Goal: Task Accomplishment & Management: Use online tool/utility

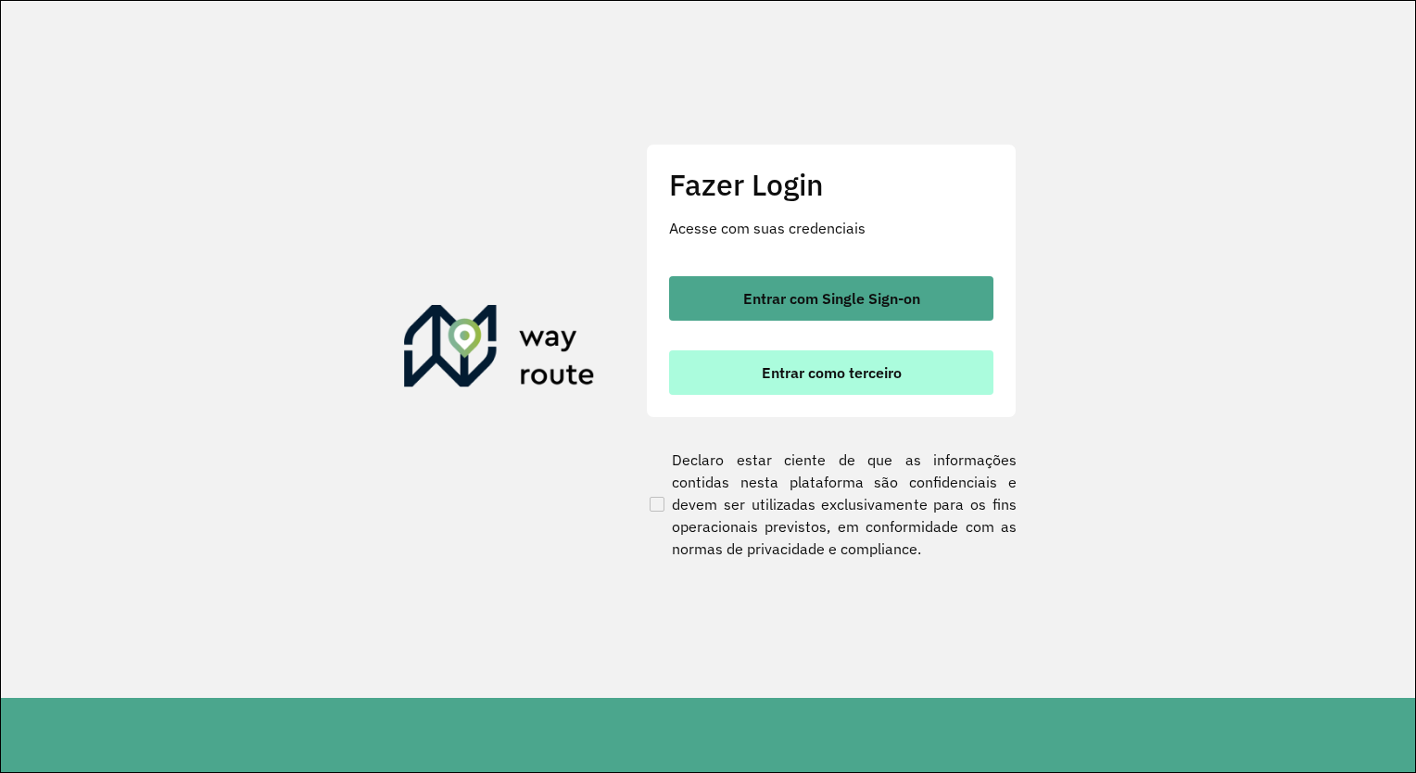
click at [853, 377] on span "Entrar como terceiro" at bounding box center [832, 372] width 140 height 15
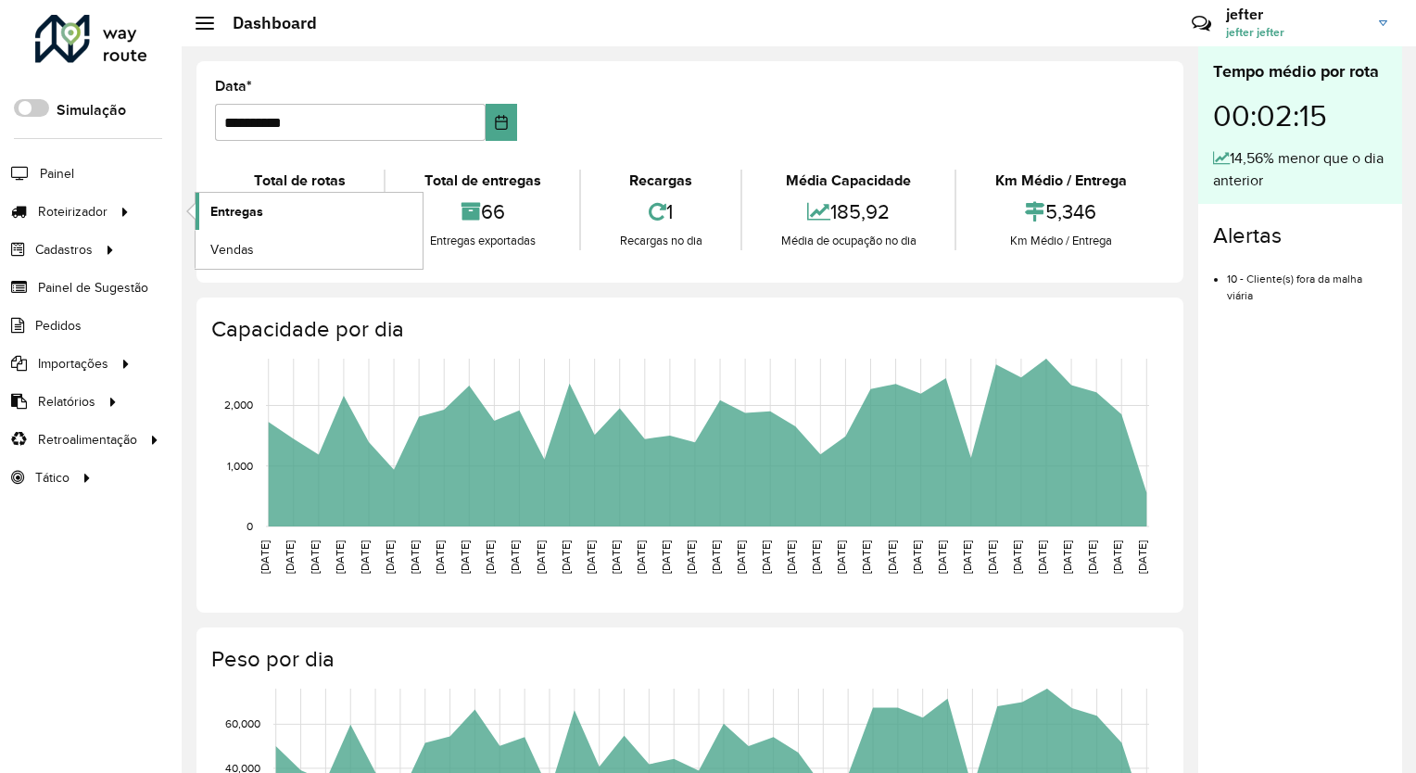
click at [233, 207] on span "Entregas" at bounding box center [236, 211] width 53 height 19
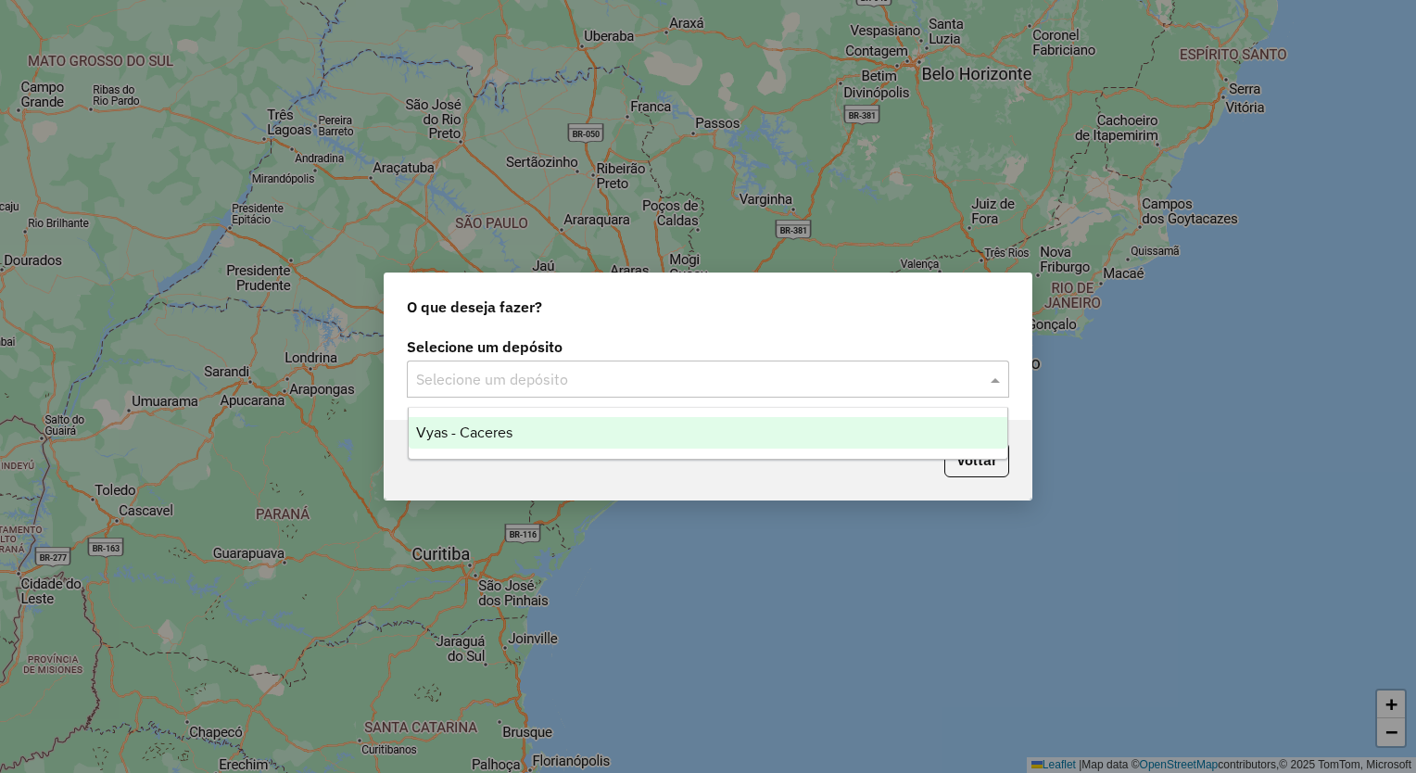
click at [522, 379] on input "text" at bounding box center [689, 380] width 547 height 22
click at [532, 446] on div "Vyas - Caceres" at bounding box center [708, 433] width 599 height 32
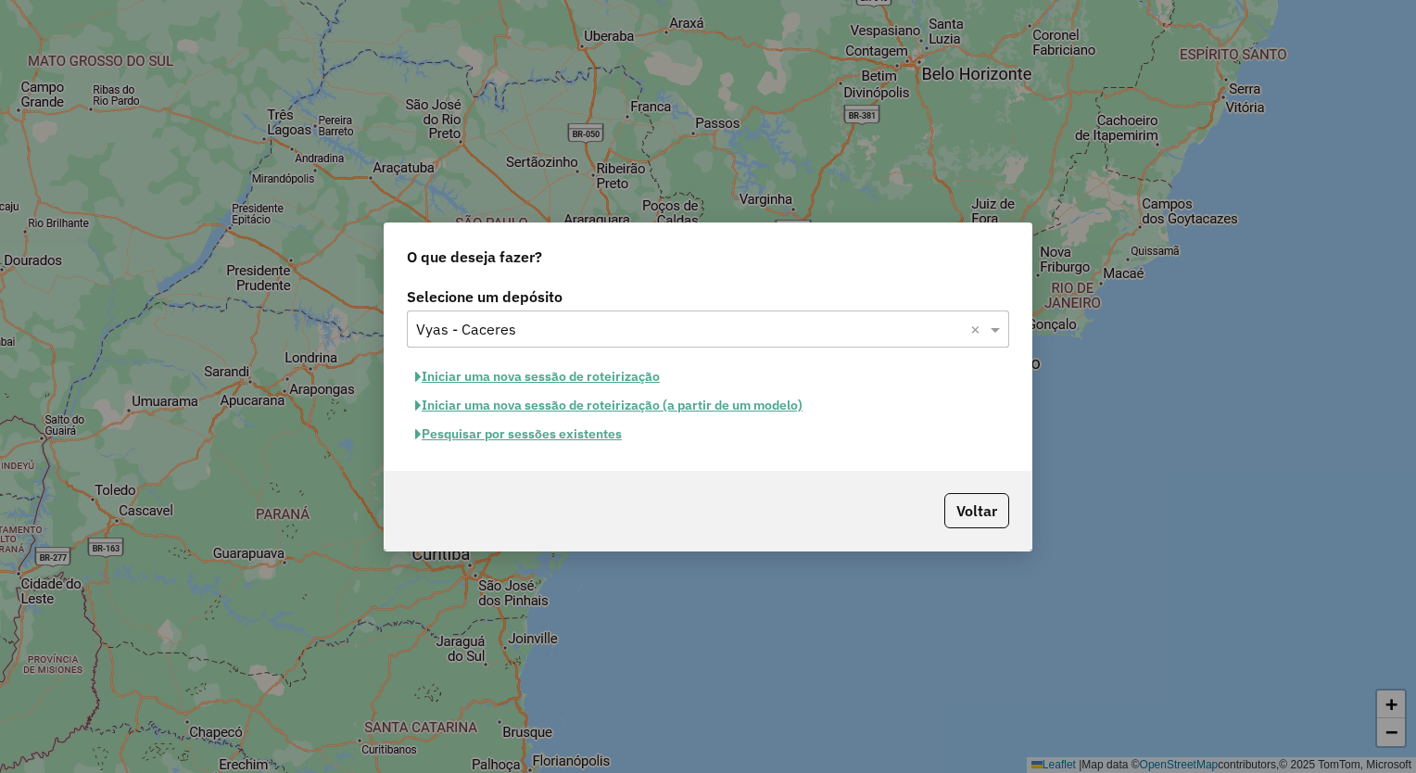
click at [560, 428] on button "Pesquisar por sessões existentes" at bounding box center [518, 434] width 223 height 29
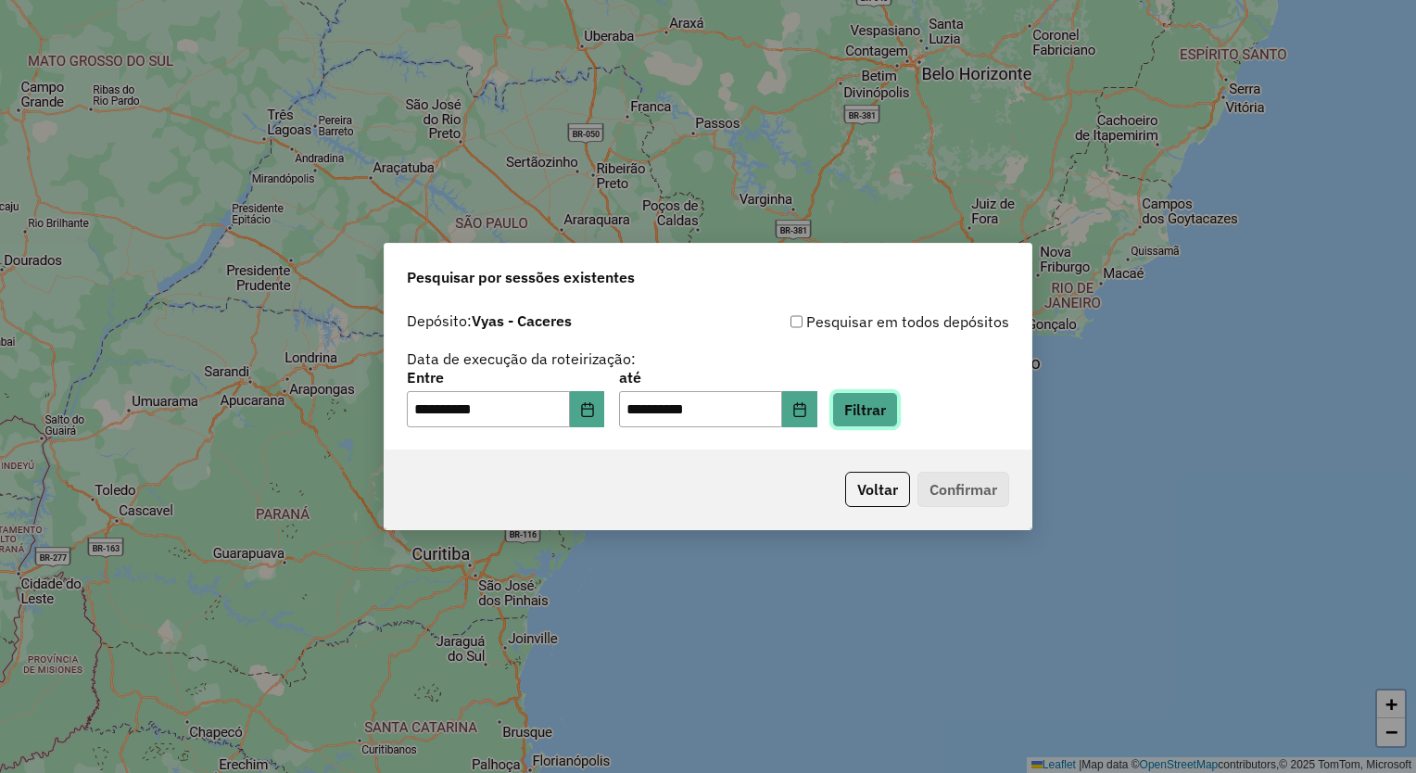
click at [889, 412] on button "Filtrar" at bounding box center [865, 409] width 66 height 35
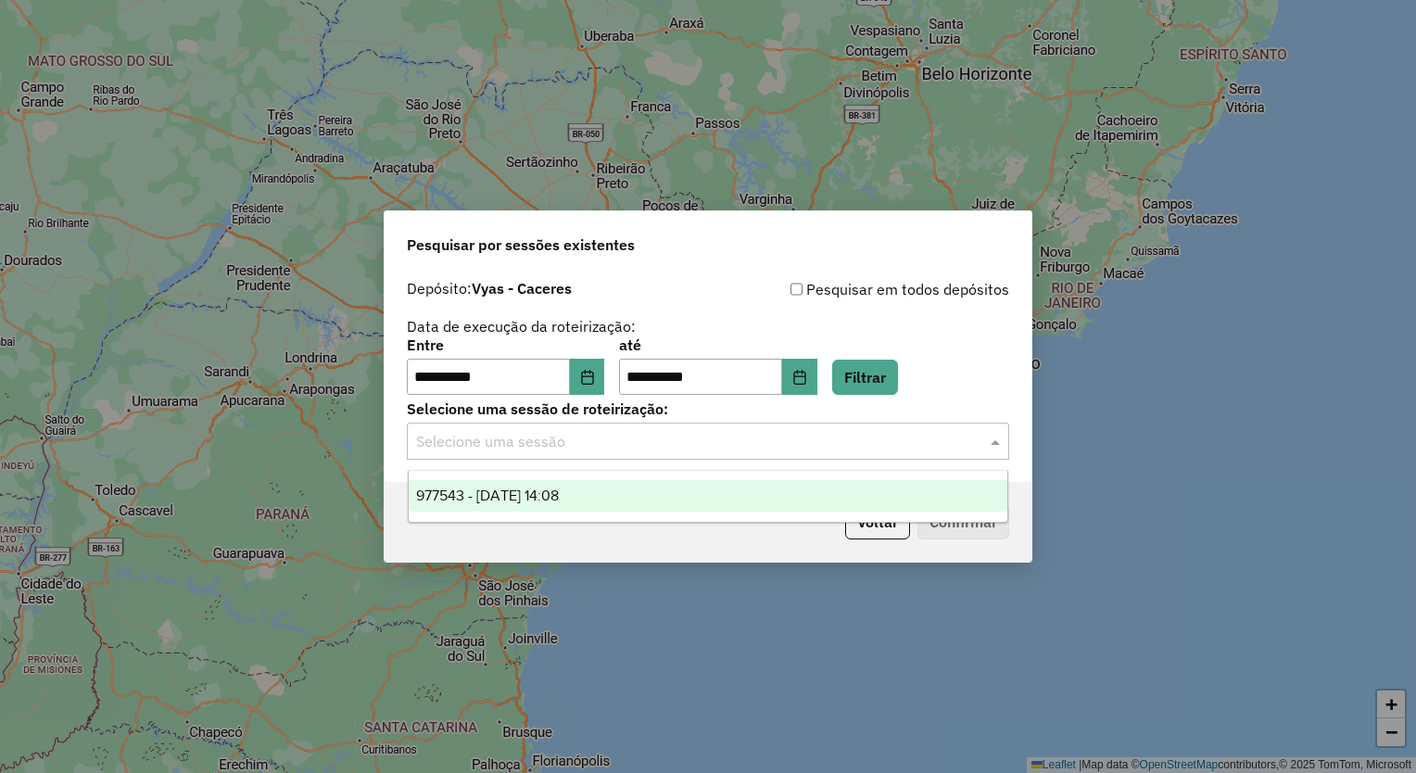
click at [880, 438] on input "text" at bounding box center [689, 442] width 547 height 22
click at [834, 481] on div "977543 - 11/08/2025 14:08" at bounding box center [708, 496] width 599 height 32
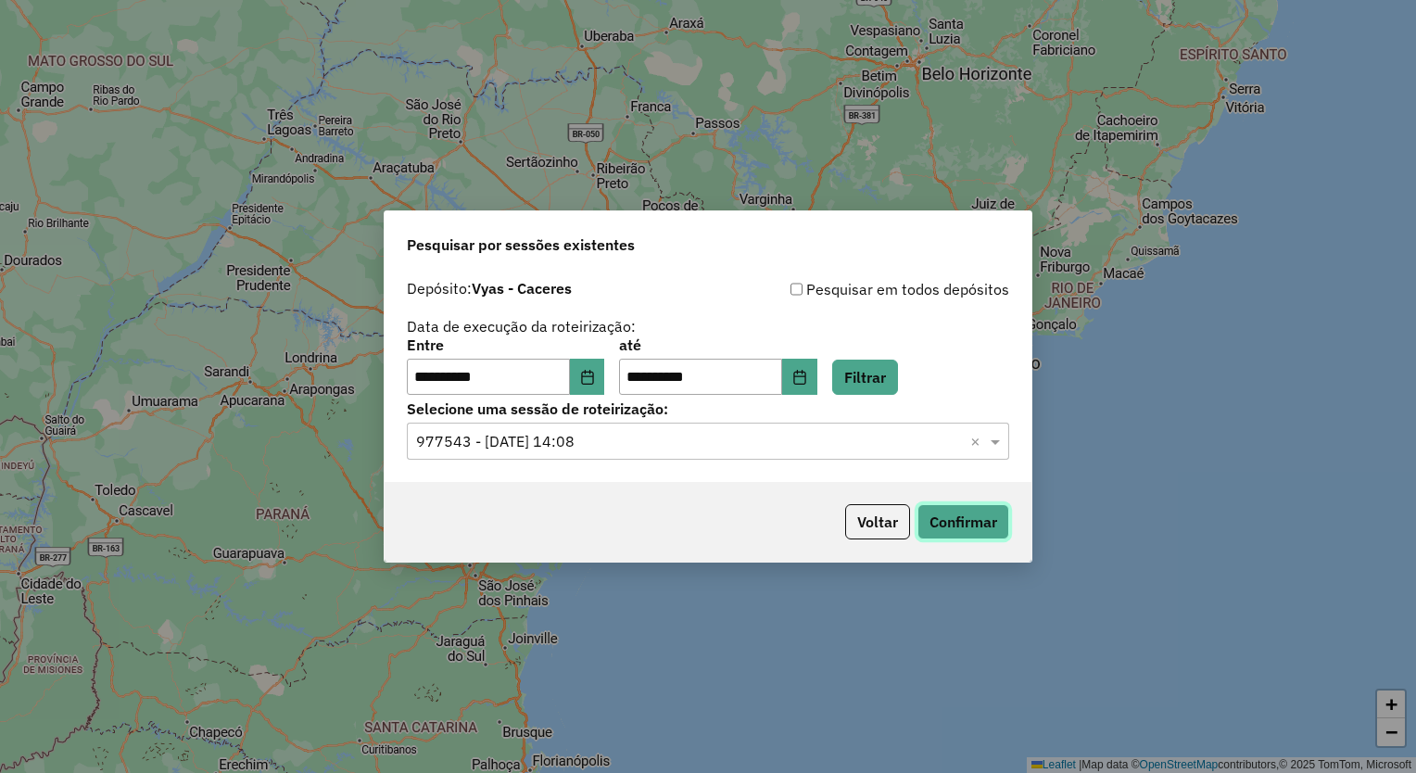
click at [965, 512] on button "Confirmar" at bounding box center [963, 521] width 92 height 35
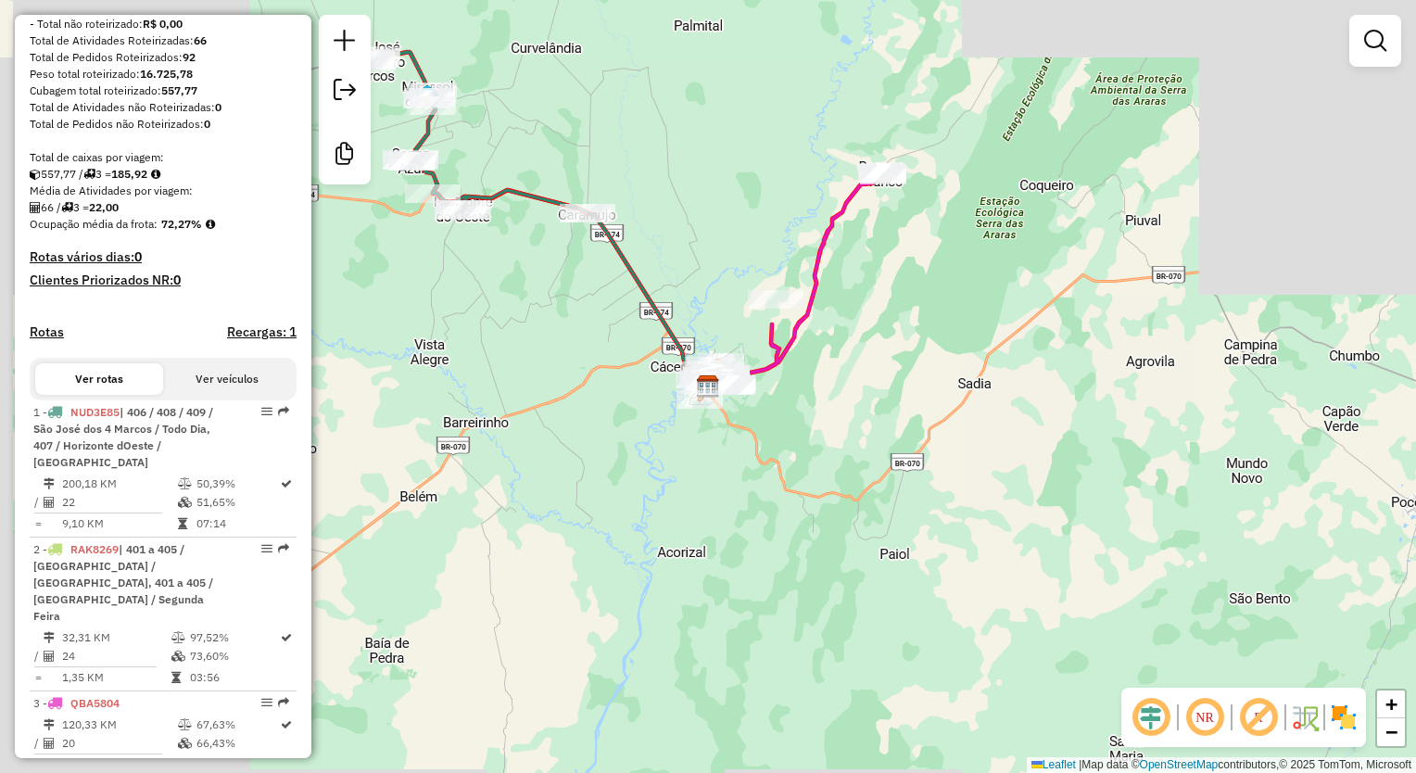
scroll to position [307, 0]
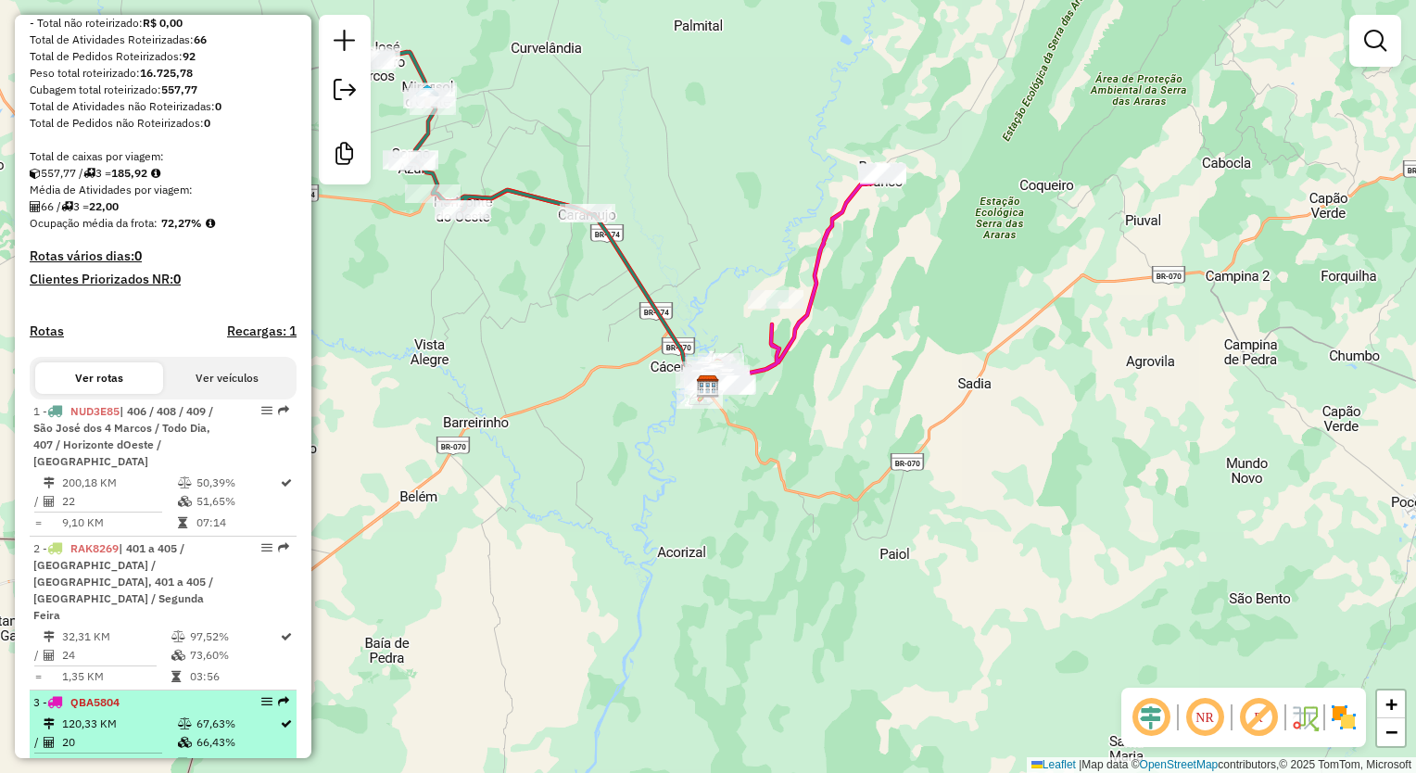
click at [157, 690] on li "3 - QBA5804 120,33 KM 67,63% / 20 66,43% = 6,02 KM 06:29" at bounding box center [163, 733] width 267 height 87
select select "**********"
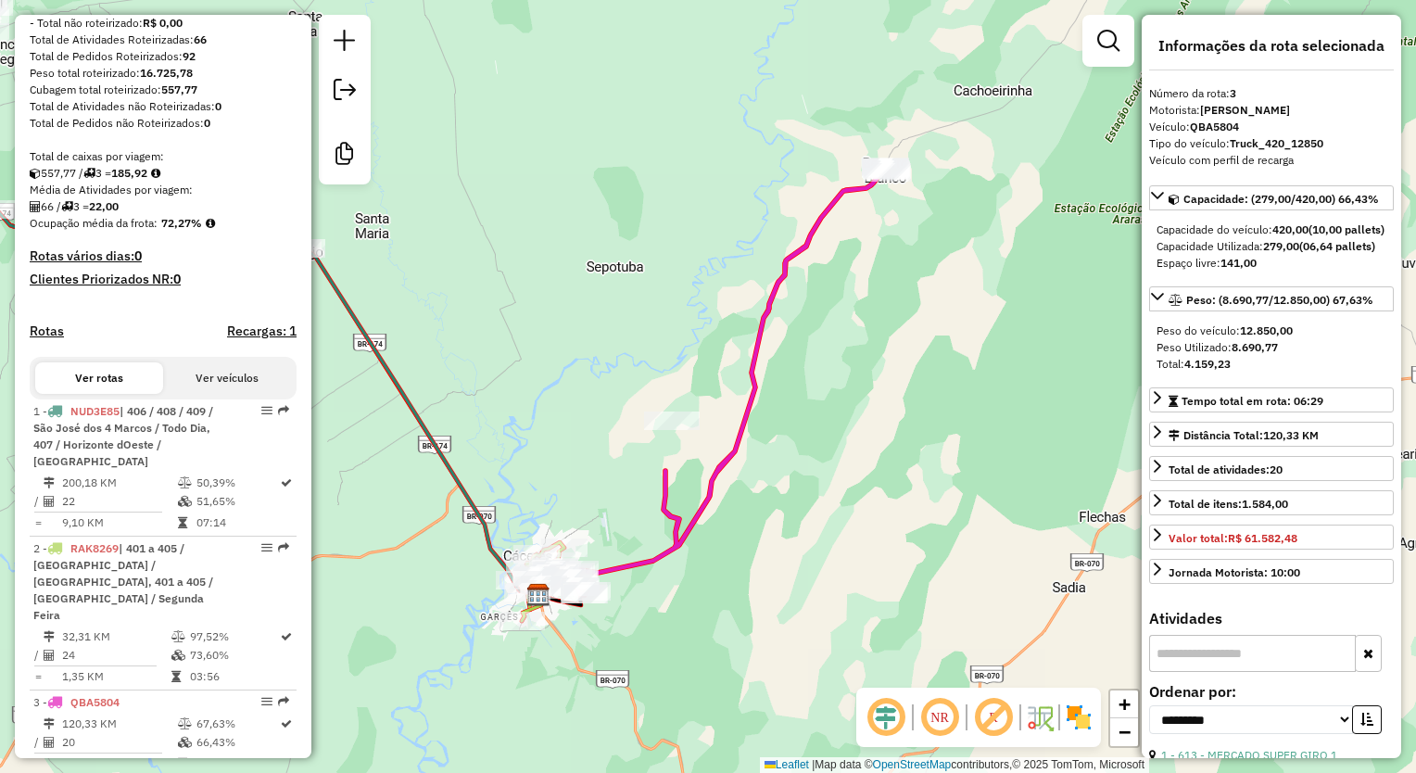
click at [592, 410] on div "Janela de atendimento Grade de atendimento Capacidade Transportadoras Veículos …" at bounding box center [708, 386] width 1416 height 773
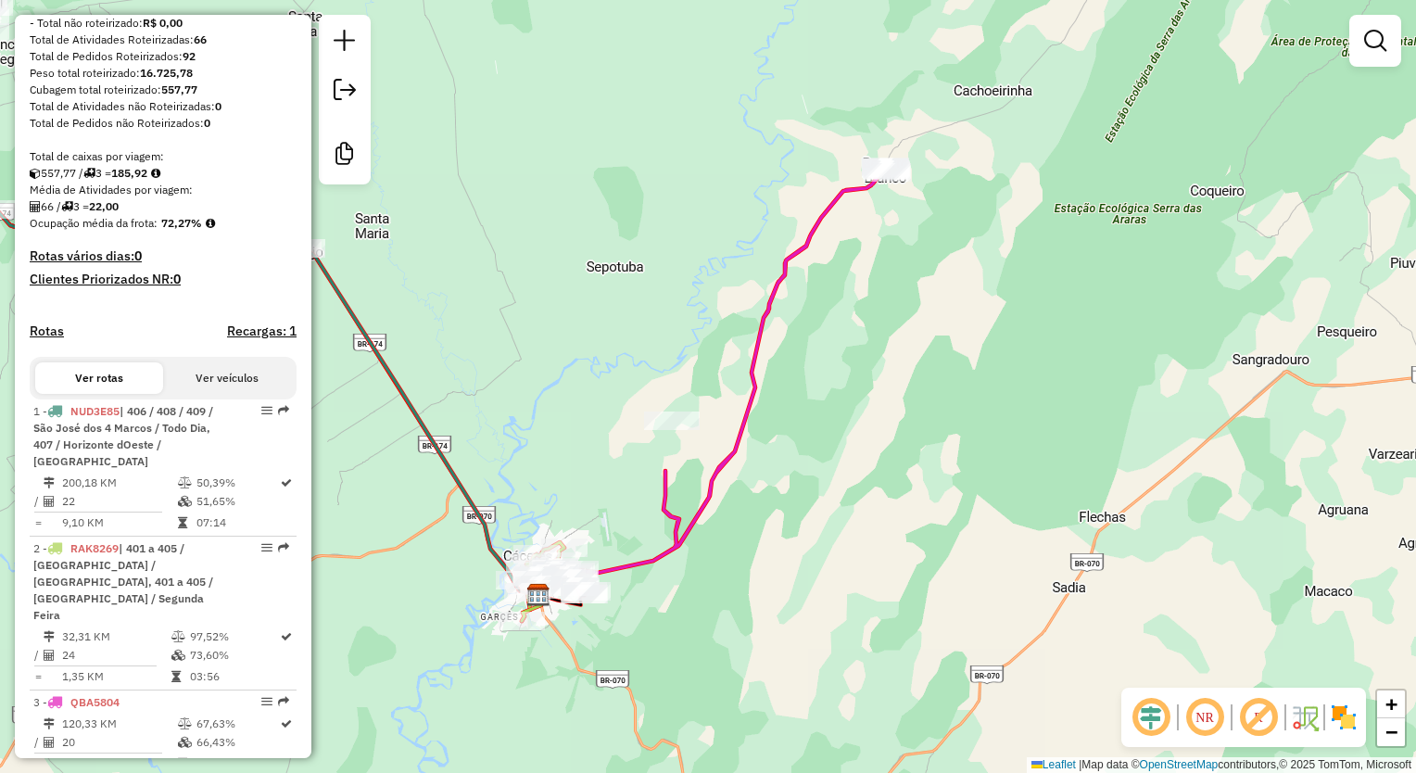
click at [909, 191] on div "Janela de atendimento Grade de atendimento Capacidade Transportadoras Veículos …" at bounding box center [708, 386] width 1416 height 773
